Goal: Transaction & Acquisition: Book appointment/travel/reservation

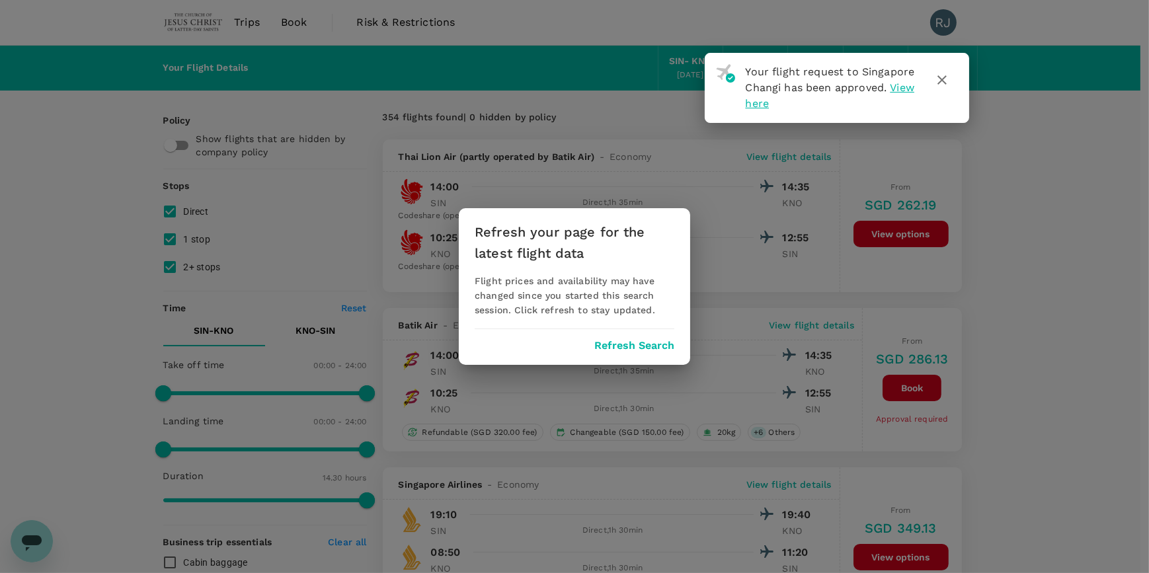
click at [947, 83] on icon "button" at bounding box center [942, 80] width 16 height 16
click at [615, 343] on button "Refresh Search" at bounding box center [634, 346] width 80 height 12
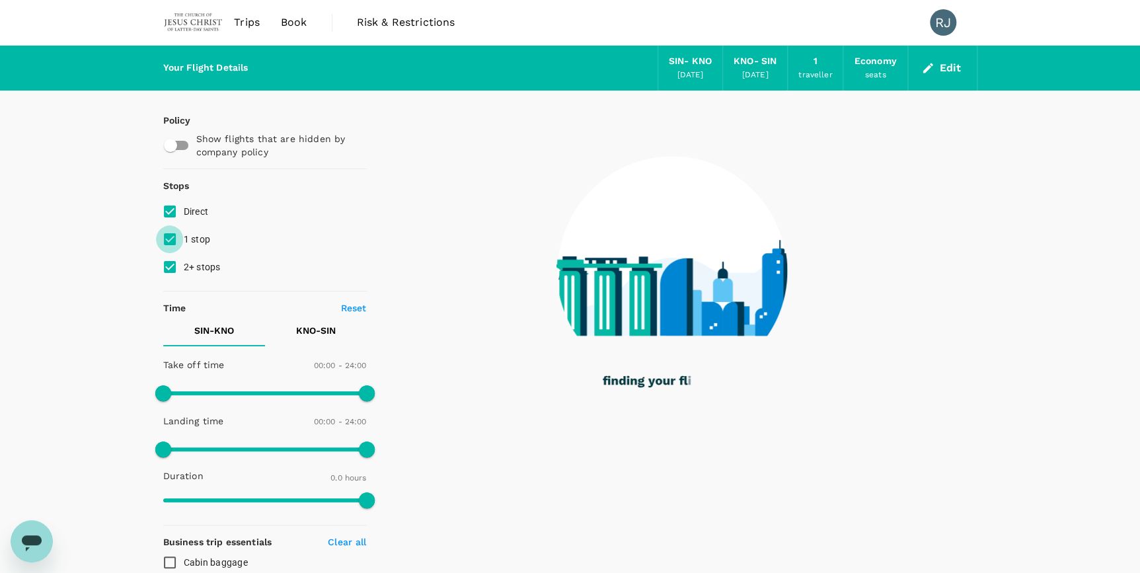
click at [174, 240] on input "1 stop" at bounding box center [170, 239] width 28 height 28
checkbox input "false"
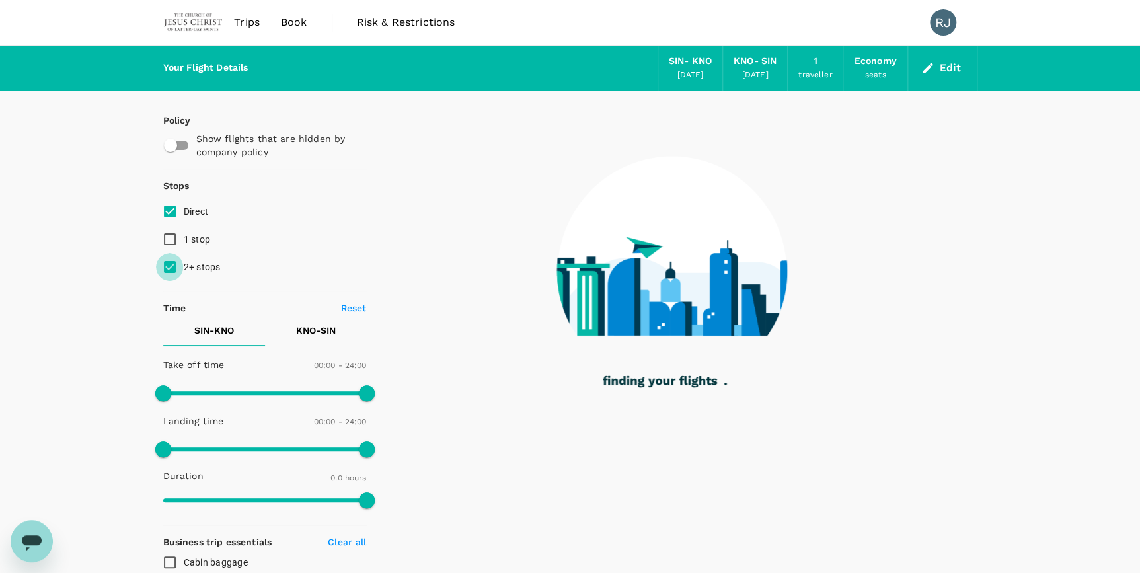
drag, startPoint x: 171, startPoint y: 262, endPoint x: 182, endPoint y: 264, distance: 11.4
click at [171, 262] on input "2+ stops" at bounding box center [170, 267] width 28 height 28
checkbox input "false"
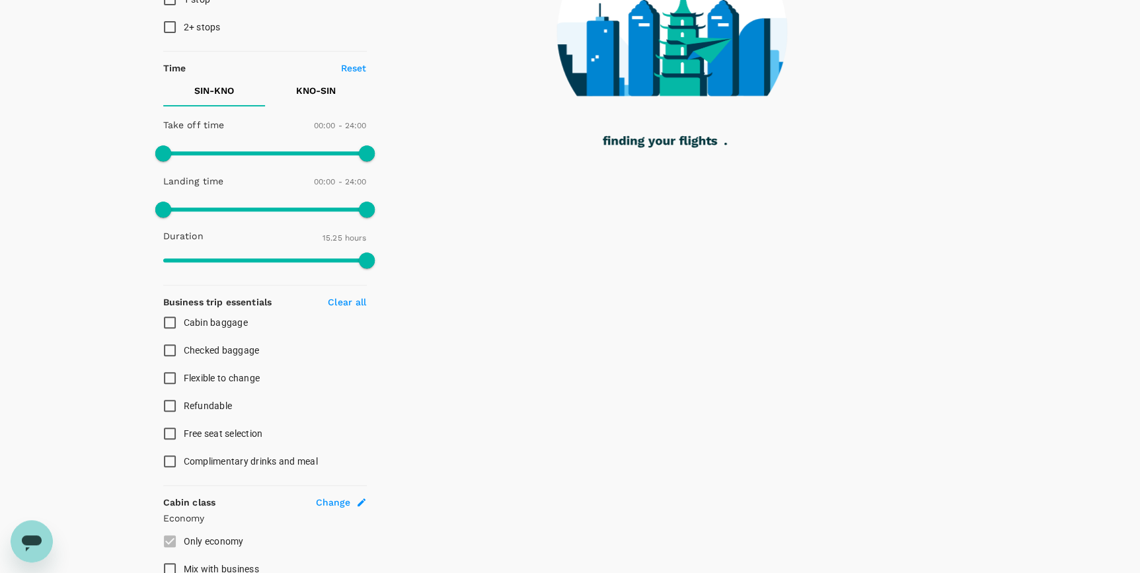
type input "925"
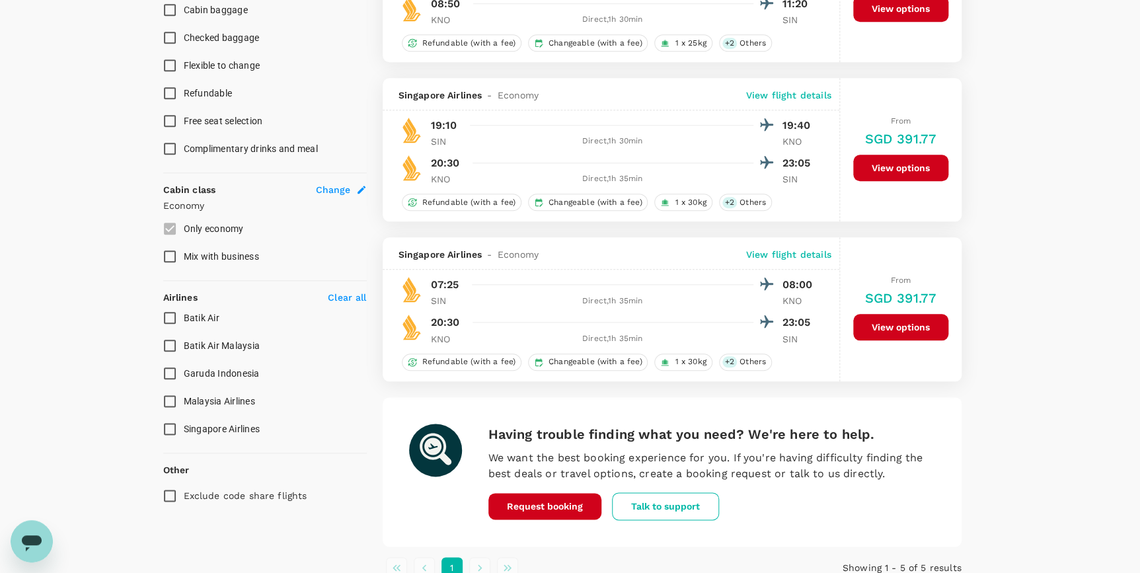
scroll to position [631, 0]
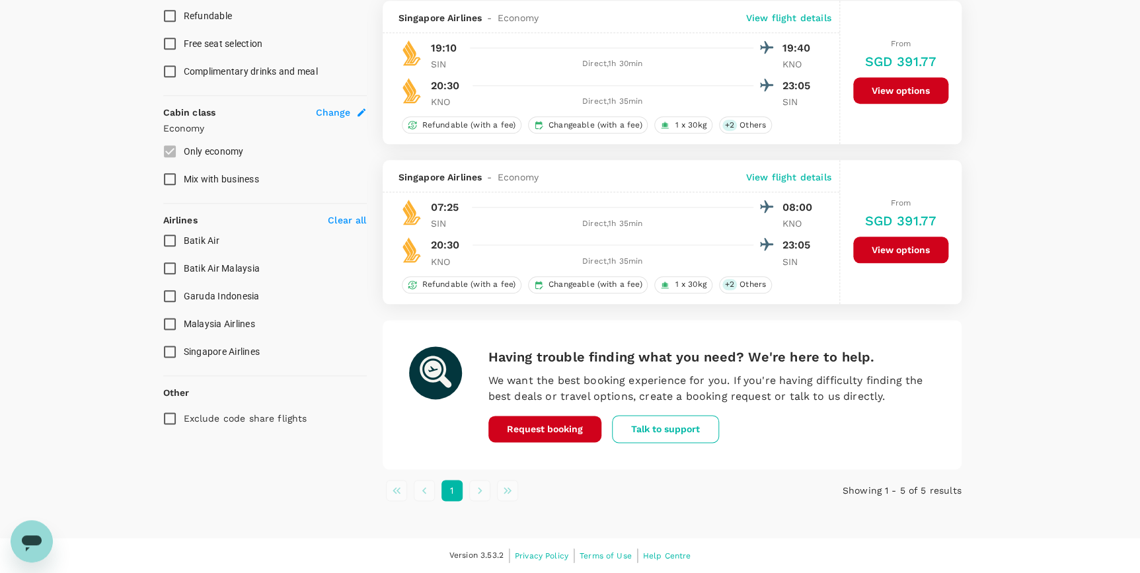
click at [174, 350] on input "Singapore Airlines" at bounding box center [170, 352] width 28 height 28
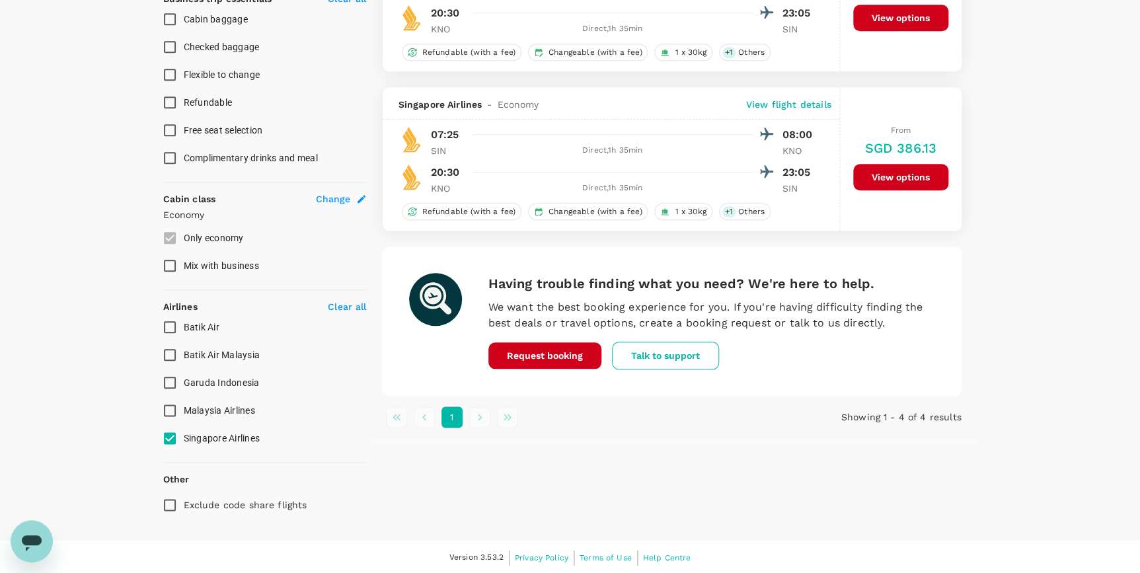
checkbox input "false"
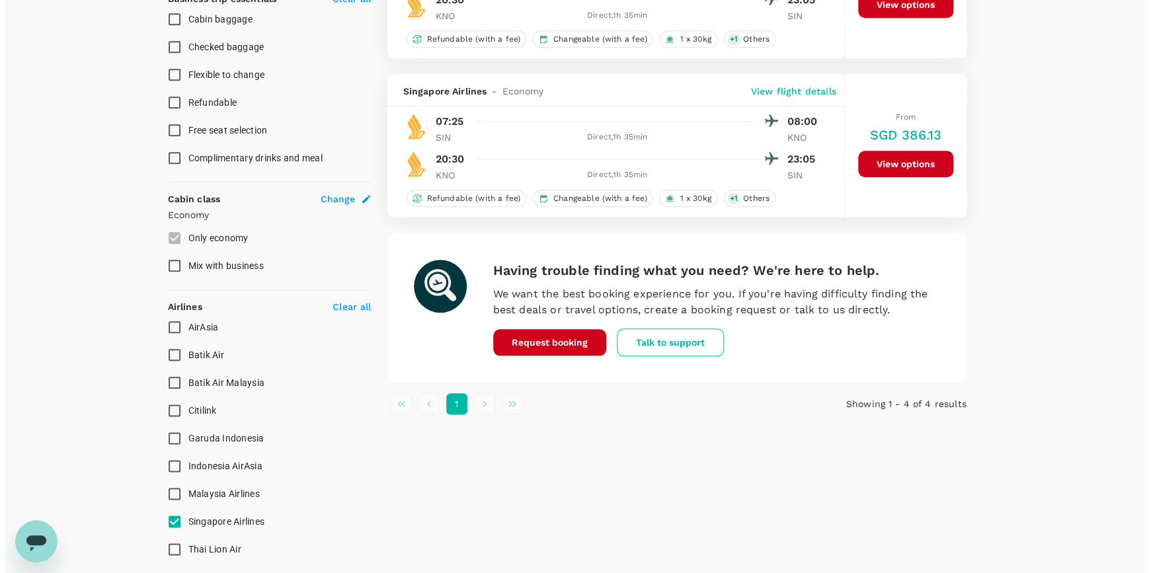
scroll to position [631, 0]
